Goal: Find specific page/section: Find specific page/section

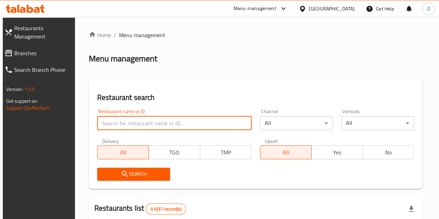
click at [108, 122] on input "search" at bounding box center [174, 123] width 155 height 14
type input "four shots"
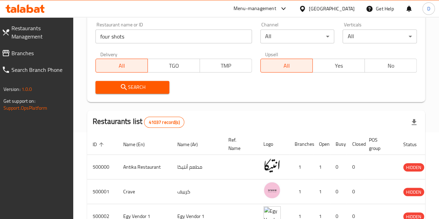
scroll to position [88, 0]
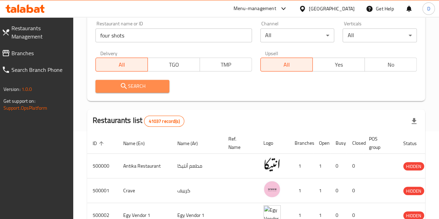
click at [132, 83] on span "Search" at bounding box center [132, 86] width 63 height 9
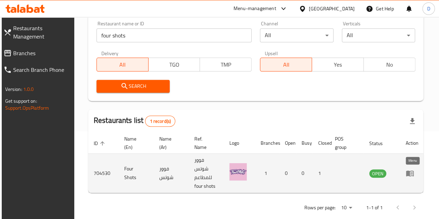
click at [408, 176] on icon "enhanced table" at bounding box center [410, 173] width 8 height 8
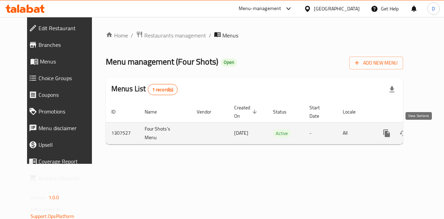
click at [433, 132] on icon "enhanced table" at bounding box center [437, 133] width 8 height 8
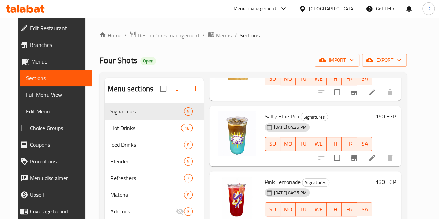
scroll to position [97, 0]
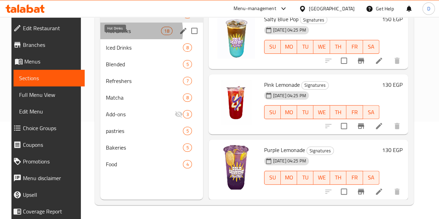
click at [120, 35] on span "Hot Drinks" at bounding box center [133, 31] width 55 height 8
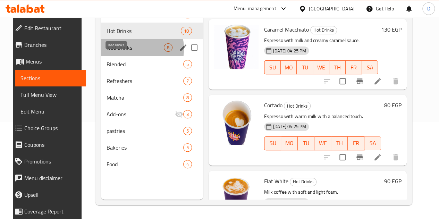
click at [119, 52] on span "Iced Drinks" at bounding box center [135, 47] width 57 height 8
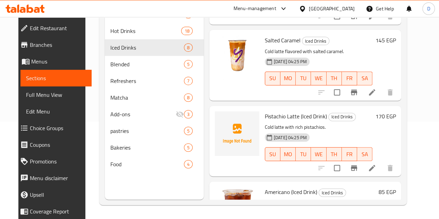
scroll to position [415, 0]
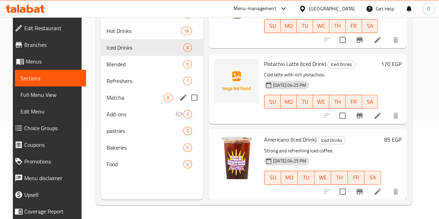
drag, startPoint x: 116, startPoint y: 75, endPoint x: 117, endPoint y: 103, distance: 28.1
click at [117, 103] on div "Signatures 5 Hot Drinks 18 Iced Drinks 8 Blended 5 Refreshers 7 Matcha 8 Add-on…" at bounding box center [152, 89] width 102 height 167
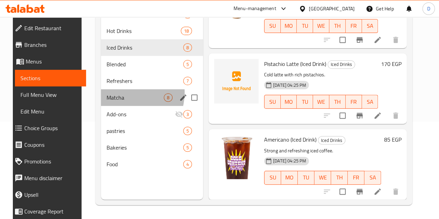
click at [117, 103] on div "Matcha 8" at bounding box center [152, 97] width 102 height 17
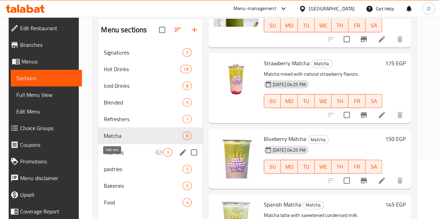
scroll to position [59, 0]
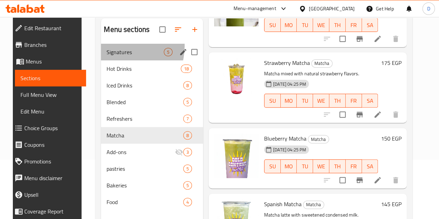
click at [112, 57] on div "Signatures 5" at bounding box center [152, 52] width 102 height 17
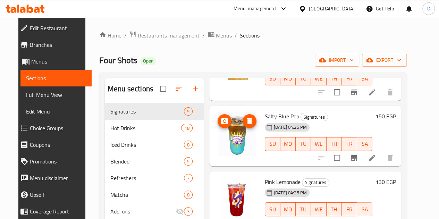
scroll to position [6, 0]
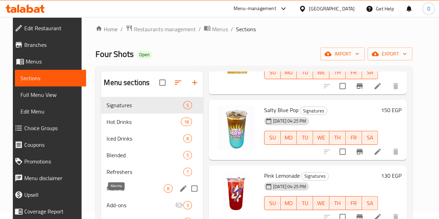
click at [126, 193] on span "Matcha" at bounding box center [135, 188] width 57 height 8
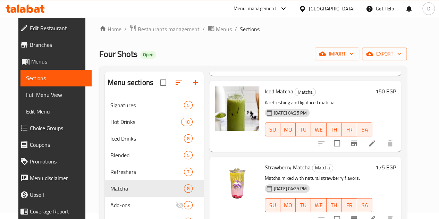
scroll to position [99, 0]
click at [382, 140] on li at bounding box center [371, 143] width 19 height 12
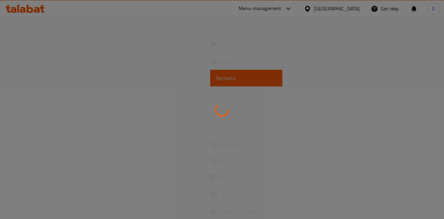
click at [390, 140] on div at bounding box center [222, 109] width 444 height 219
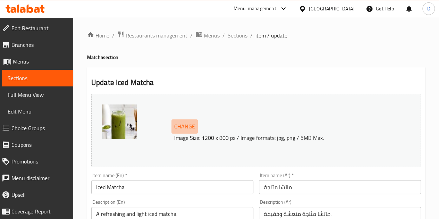
click at [182, 126] on span "Change" at bounding box center [184, 127] width 21 height 10
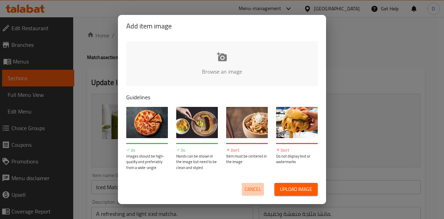
click at [254, 187] on span "Cancel" at bounding box center [253, 189] width 17 height 9
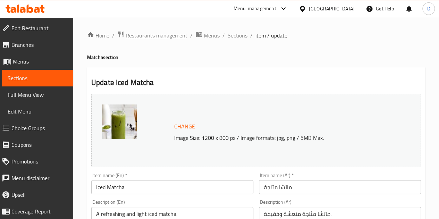
click at [162, 37] on span "Restaurants management" at bounding box center [157, 35] width 62 height 8
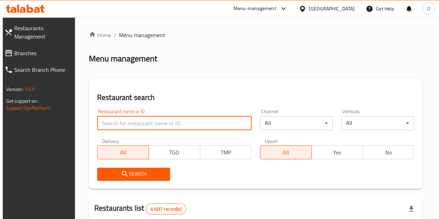
click at [140, 127] on input "search" at bounding box center [174, 123] width 155 height 14
type input "Linah farms"
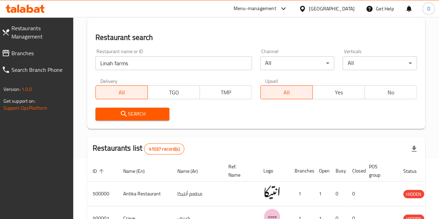
scroll to position [60, 0]
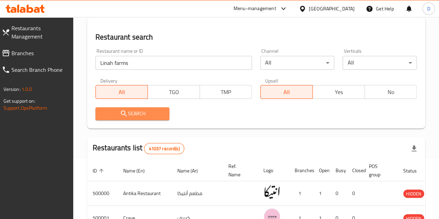
click at [148, 114] on span "Search" at bounding box center [132, 113] width 63 height 9
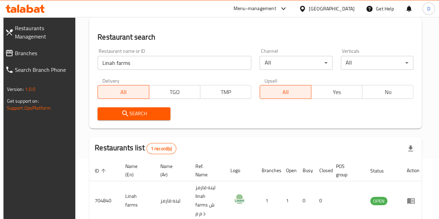
scroll to position [99, 0]
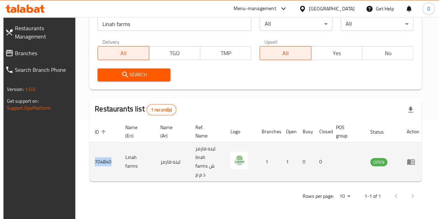
drag, startPoint x: 111, startPoint y: 159, endPoint x: 88, endPoint y: 162, distance: 23.4
click at [89, 162] on td "704840" at bounding box center [104, 161] width 31 height 39
copy td "704840"
click at [408, 161] on icon "enhanced table" at bounding box center [411, 162] width 8 height 6
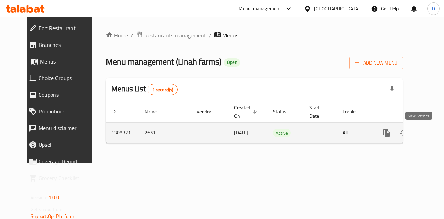
click at [429, 130] on link "enhanced table" at bounding box center [437, 133] width 17 height 17
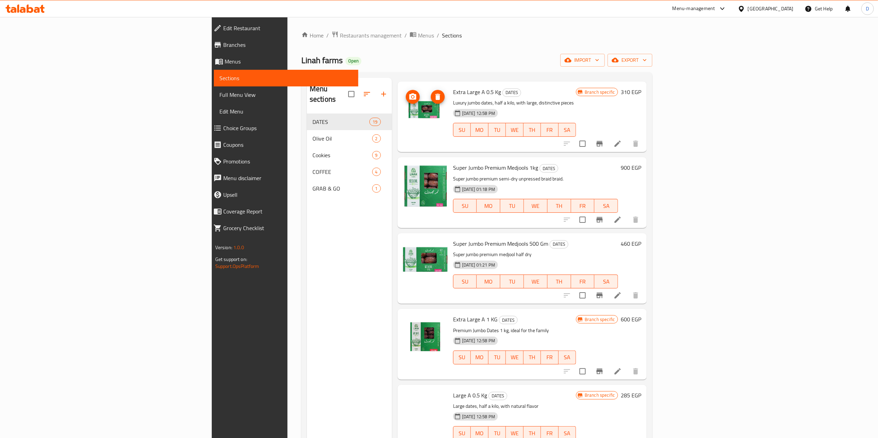
scroll to position [29, 0]
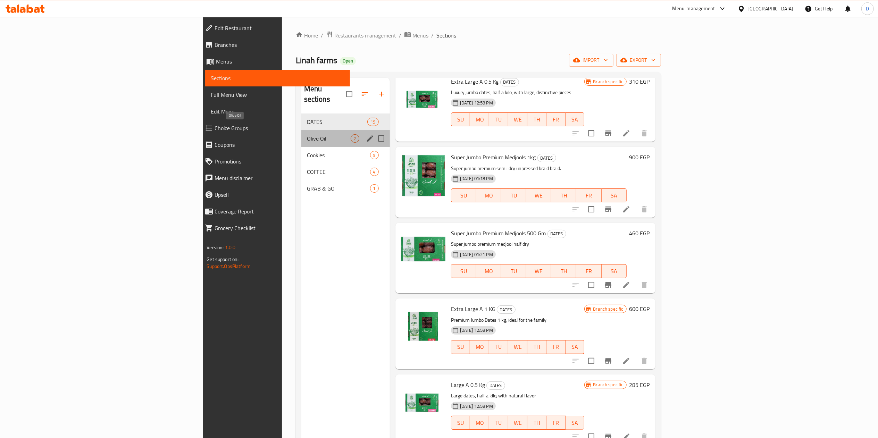
click at [307, 134] on span "Olive Oil" at bounding box center [329, 138] width 44 height 8
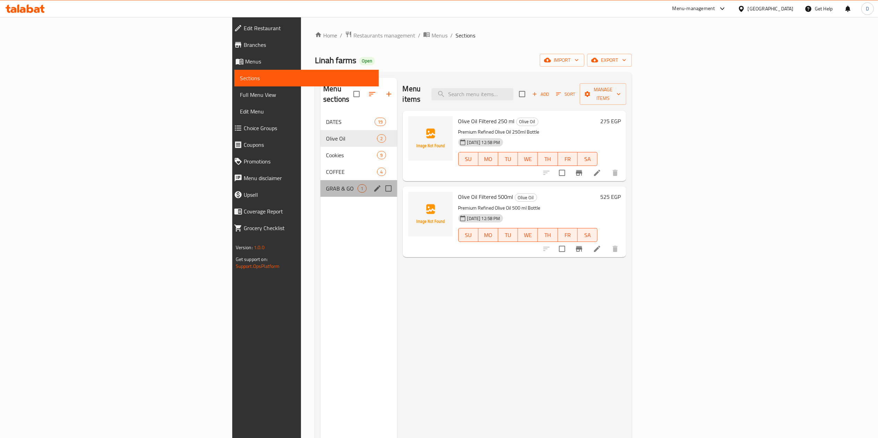
click at [320, 180] on div "GRAB & GO 1" at bounding box center [358, 188] width 76 height 17
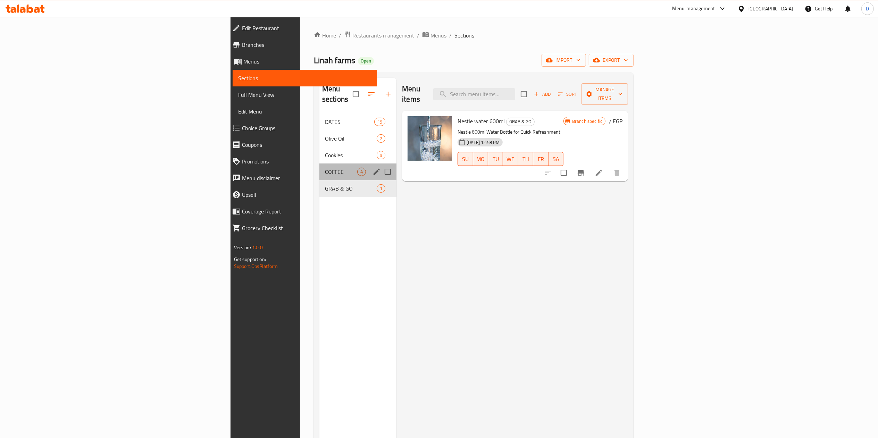
click at [319, 164] on div "COFFEE 4" at bounding box center [357, 172] width 77 height 17
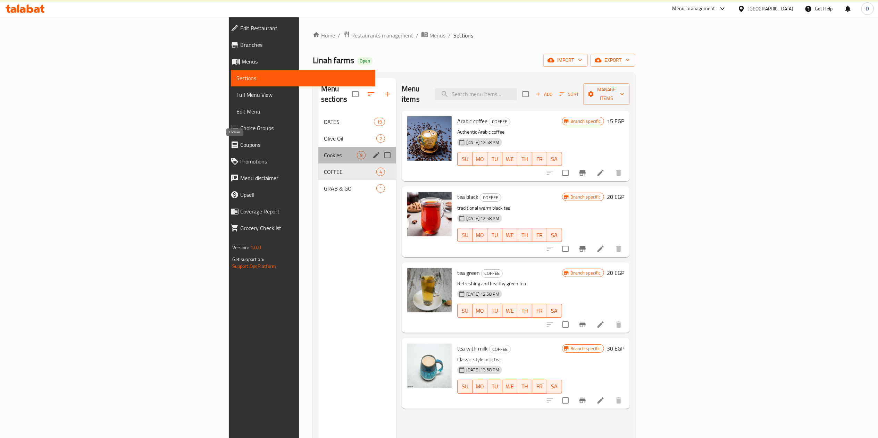
click at [324, 151] on span "Cookies" at bounding box center [340, 155] width 33 height 8
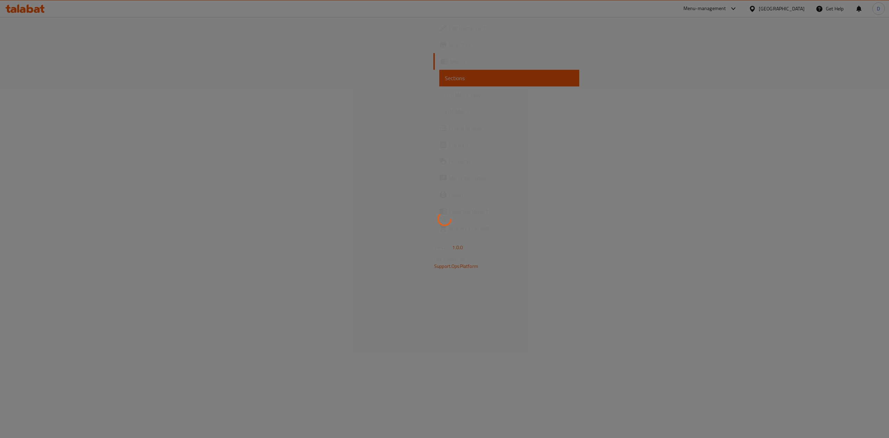
click at [274, 101] on div at bounding box center [444, 219] width 889 height 438
click at [461, 172] on div at bounding box center [444, 219] width 889 height 438
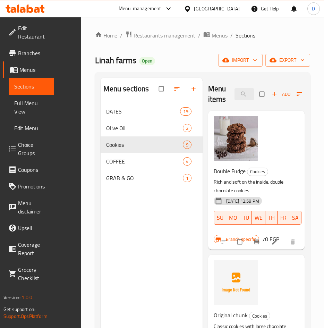
click at [174, 37] on span "Restaurants management" at bounding box center [165, 35] width 62 height 8
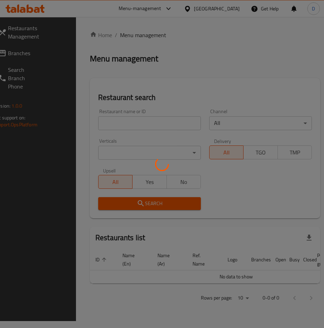
click at [133, 112] on div at bounding box center [162, 164] width 324 height 328
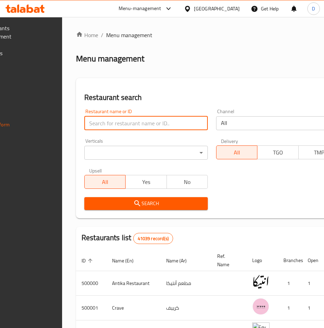
click at [140, 119] on input "search" at bounding box center [146, 123] width 124 height 14
type input "Linah farms"
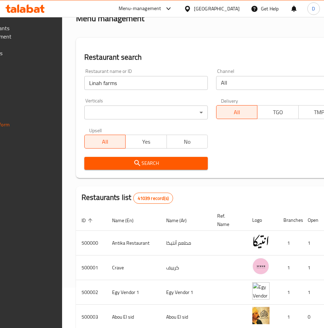
scroll to position [41, 0]
click at [165, 169] on button "Search" at bounding box center [146, 163] width 124 height 13
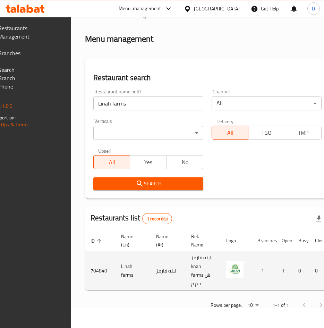
scroll to position [0, 120]
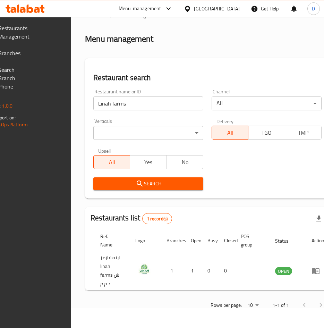
click at [17, 45] on link "Branches" at bounding box center [8, 53] width 51 height 17
